Goal: Task Accomplishment & Management: Manage account settings

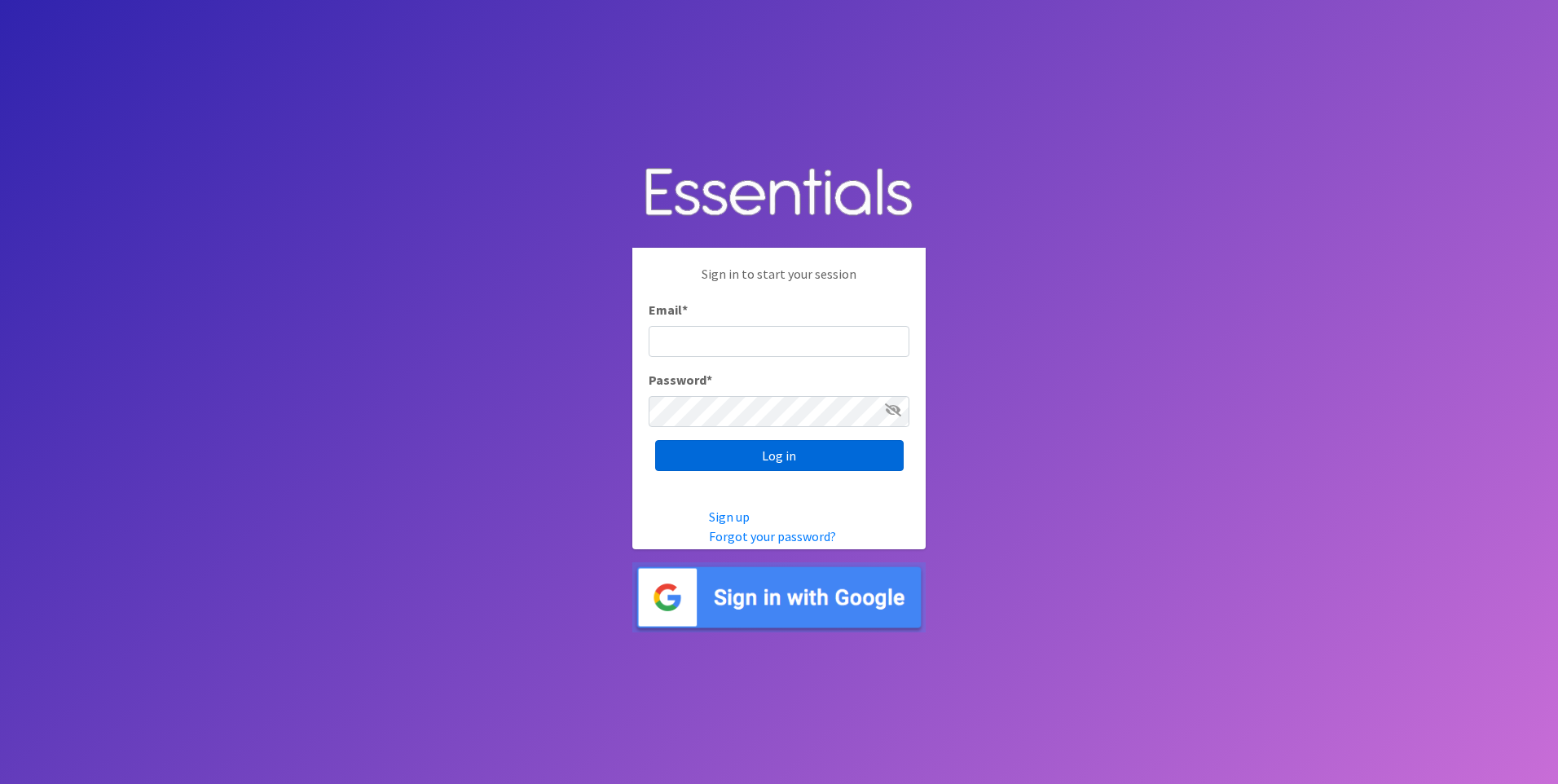
type input "[EMAIL_ADDRESS][DOMAIN_NAME]"
click at [736, 460] on input "Log in" at bounding box center [779, 455] width 248 height 31
